Goal: Communication & Community: Connect with others

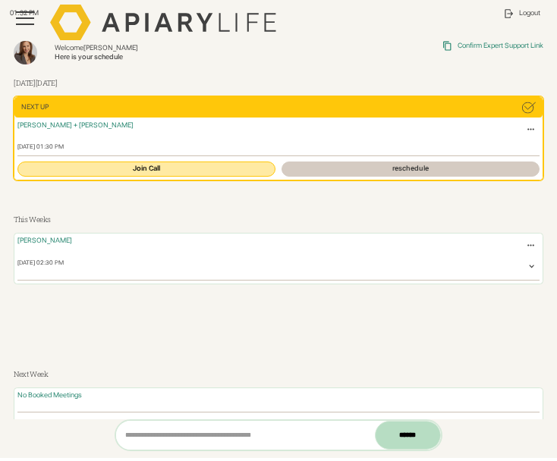
click at [140, 167] on link "Join Call" at bounding box center [145, 169] width 257 height 15
